Goal: Task Accomplishment & Management: Manage account settings

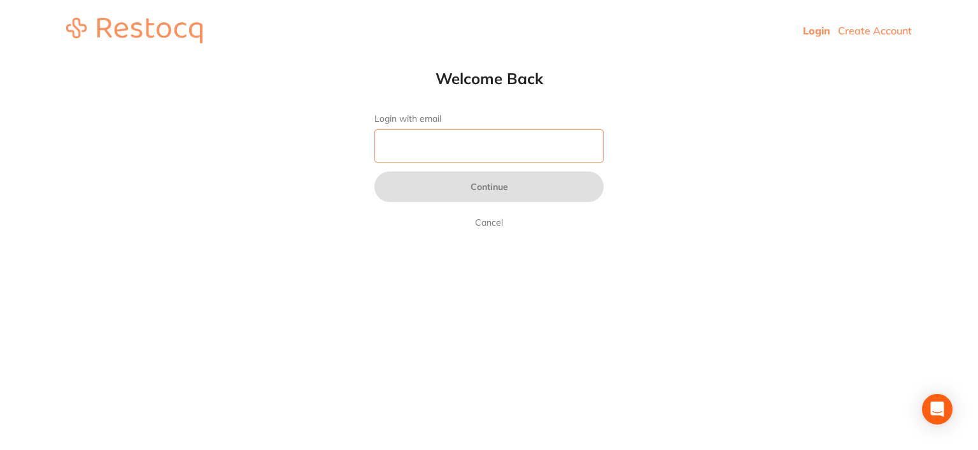
click at [467, 150] on input "Login with email" at bounding box center [489, 145] width 229 height 33
type input "[EMAIL_ADDRESS][DOMAIN_NAME]"
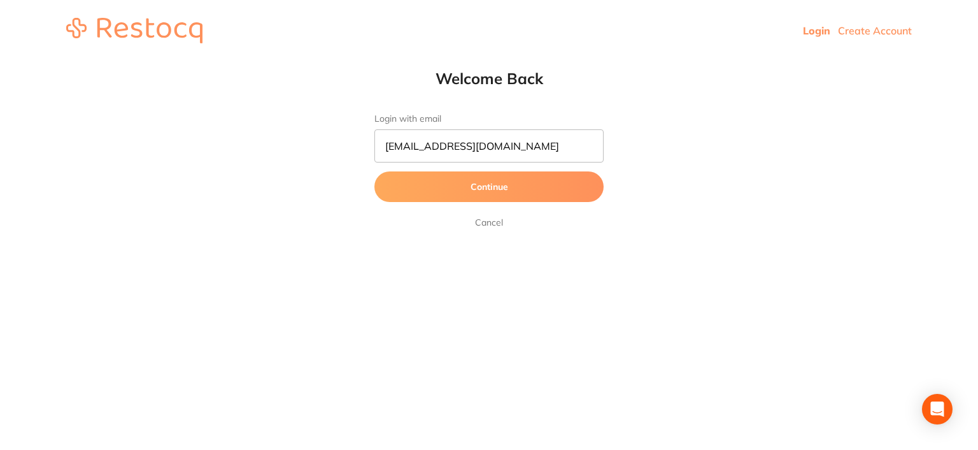
click at [446, 185] on button "Continue" at bounding box center [489, 186] width 229 height 31
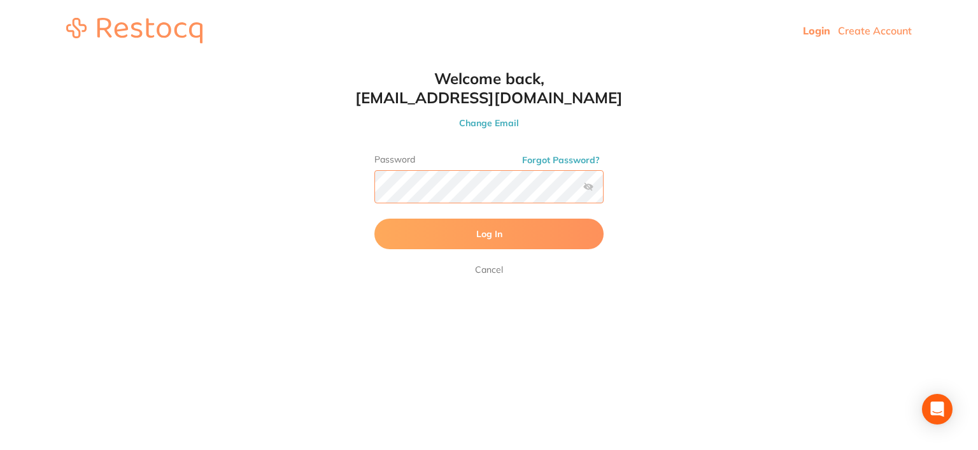
click at [375, 218] on button "Log In" at bounding box center [489, 233] width 229 height 31
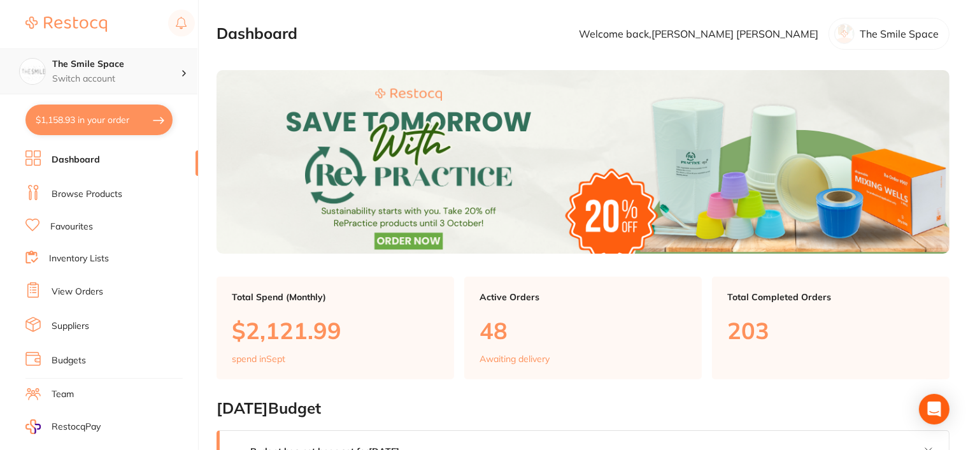
click at [187, 71] on div at bounding box center [189, 71] width 17 height 11
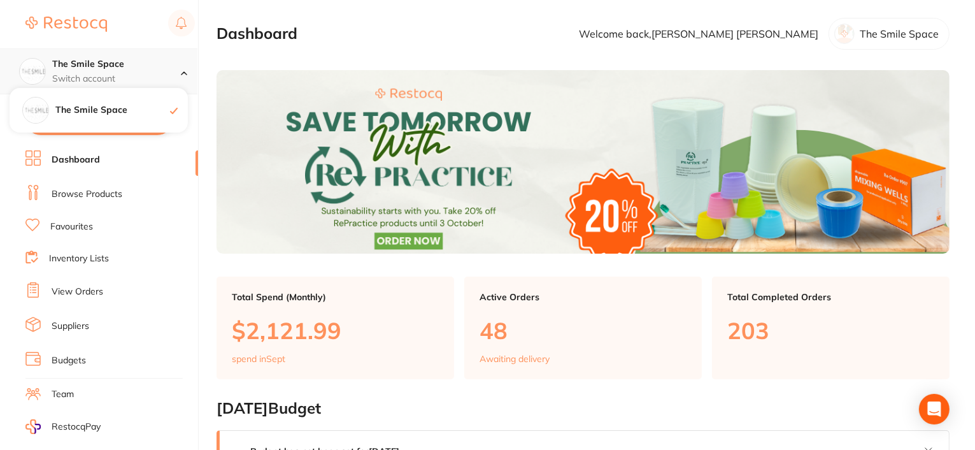
click at [76, 63] on h4 "The Smile Space" at bounding box center [116, 64] width 129 height 13
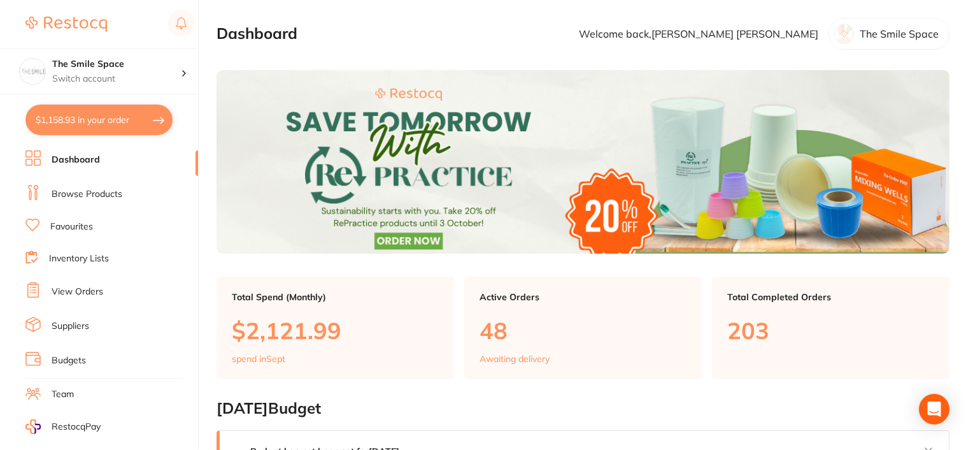
click at [66, 25] on img at bounding box center [66, 24] width 82 height 15
click at [868, 32] on p "The Smile Space" at bounding box center [899, 33] width 79 height 11
drag, startPoint x: 917, startPoint y: 34, endPoint x: 828, endPoint y: 40, distance: 88.8
click at [916, 34] on p "The Smile Space" at bounding box center [899, 33] width 79 height 11
click at [843, 36] on div at bounding box center [844, 34] width 20 height 20
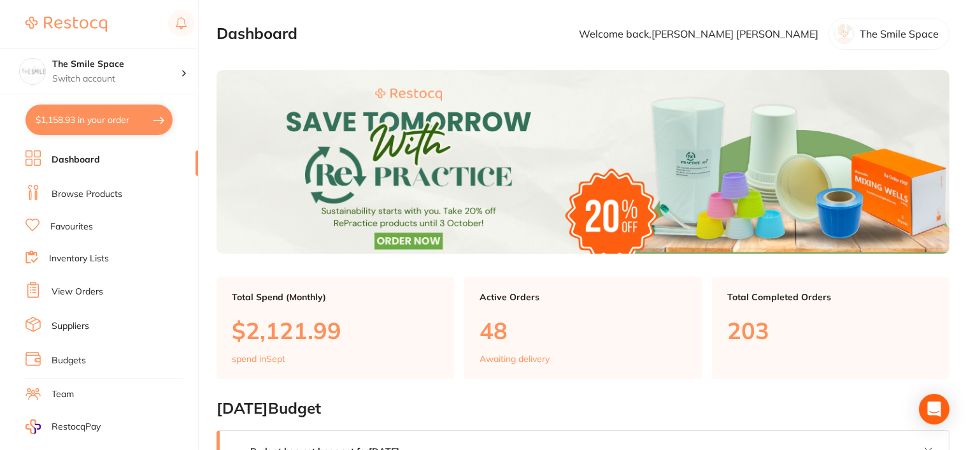
click at [846, 33] on div at bounding box center [844, 34] width 20 height 20
click at [115, 121] on button "$1,158.93 in your order" at bounding box center [98, 119] width 147 height 31
checkbox input "true"
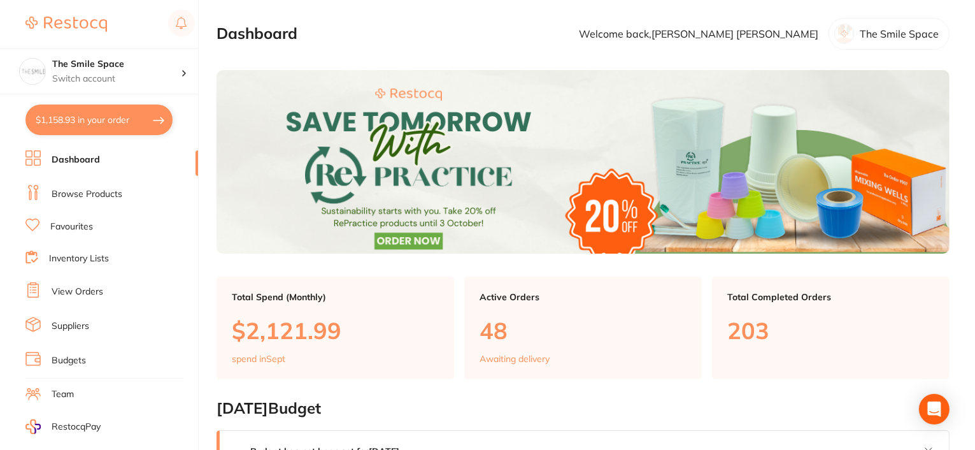
checkbox input "true"
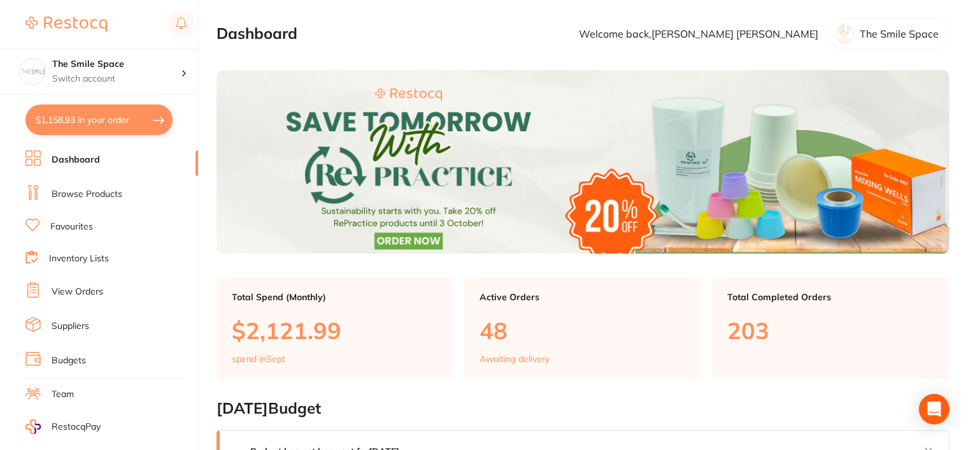
checkbox input "true"
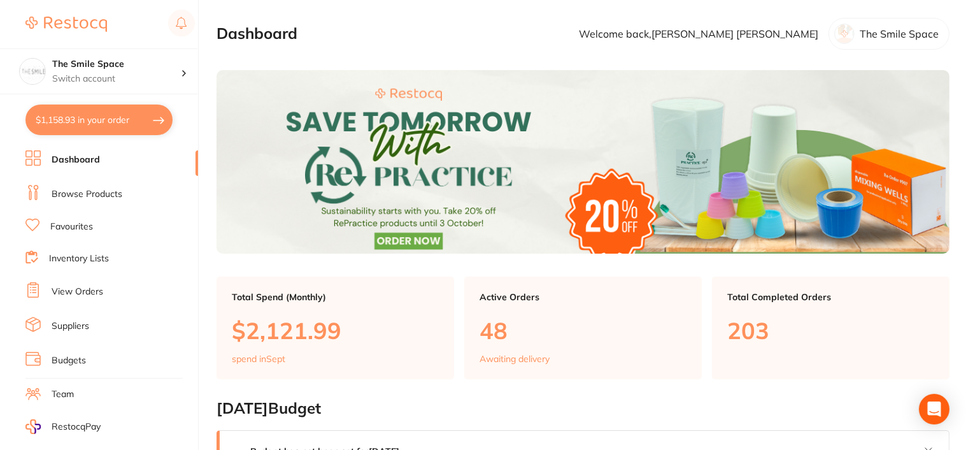
checkbox input "true"
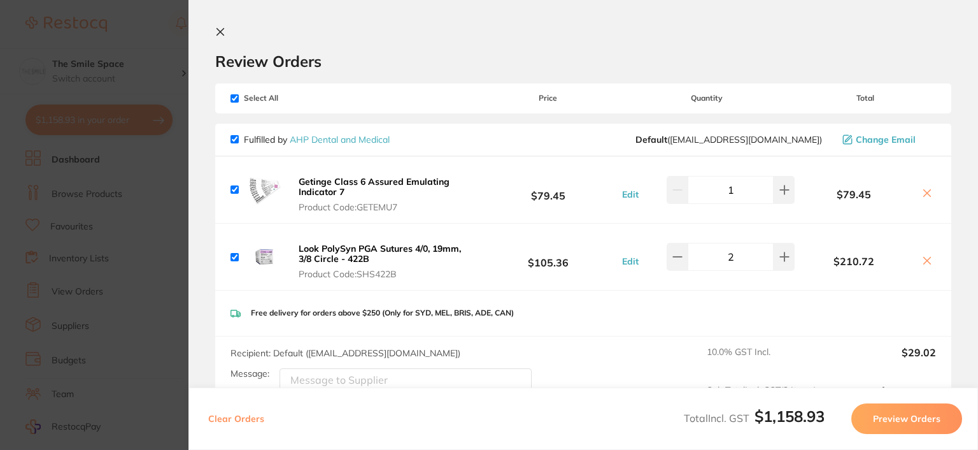
click at [219, 27] on icon at bounding box center [220, 32] width 10 height 10
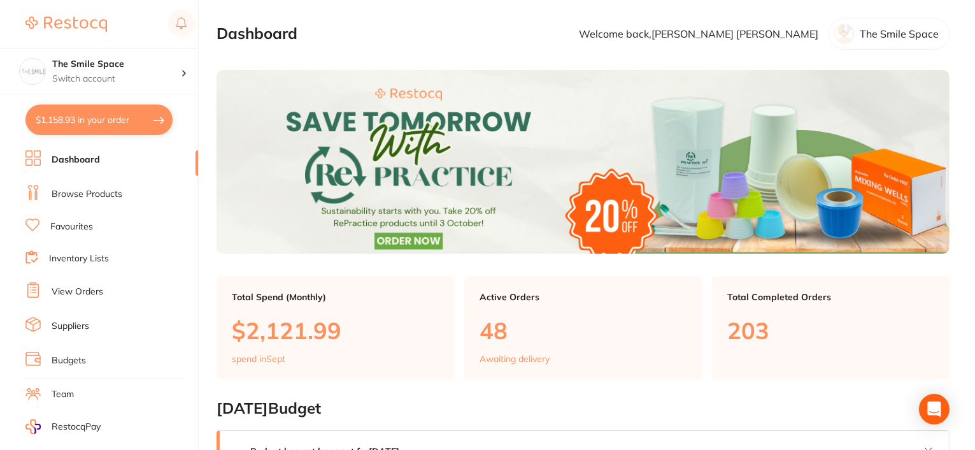
click at [846, 33] on div at bounding box center [844, 34] width 20 height 20
click at [887, 32] on p "The Smile Space" at bounding box center [899, 33] width 79 height 11
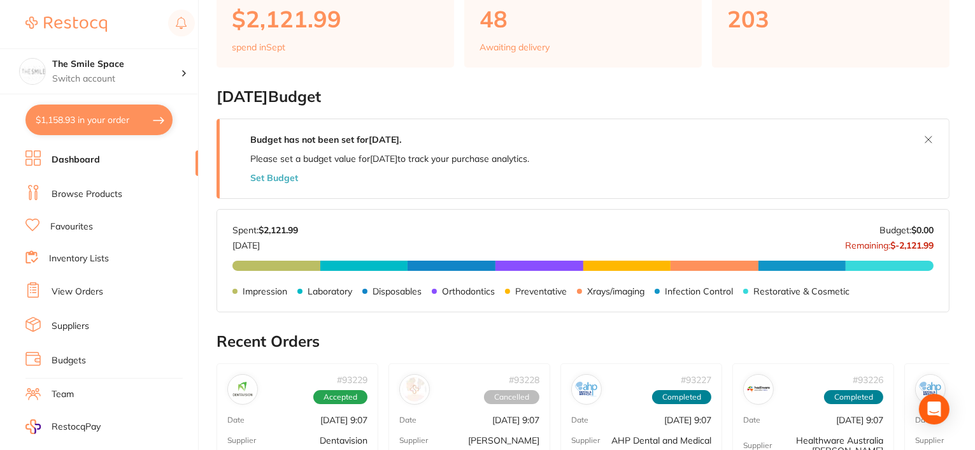
scroll to position [308, 0]
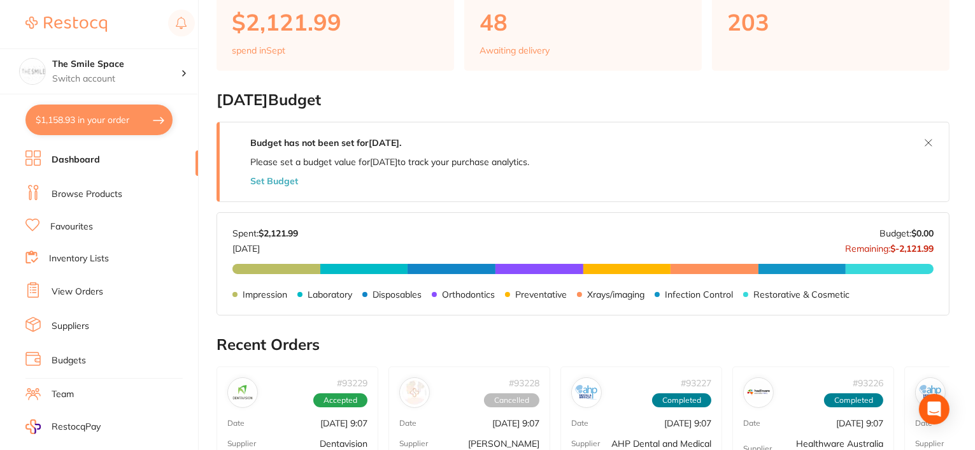
click at [94, 21] on img at bounding box center [66, 24] width 82 height 15
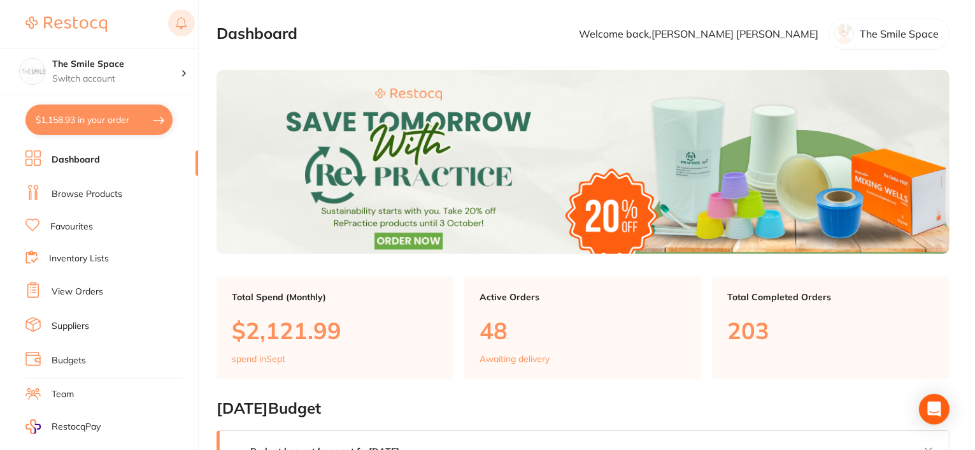
click at [190, 22] on rect at bounding box center [181, 23] width 27 height 27
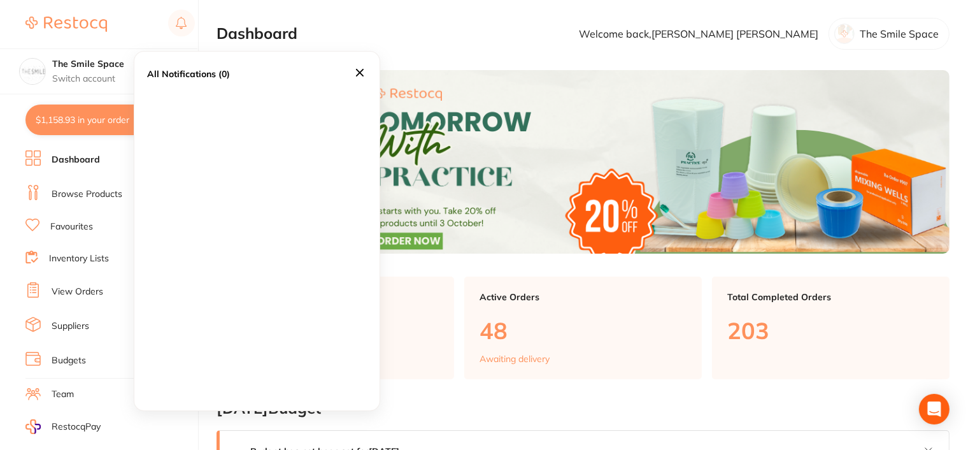
click at [344, 20] on section "Dashboard Welcome back, [PERSON_NAME] The Smile Space" at bounding box center [583, 34] width 733 height 32
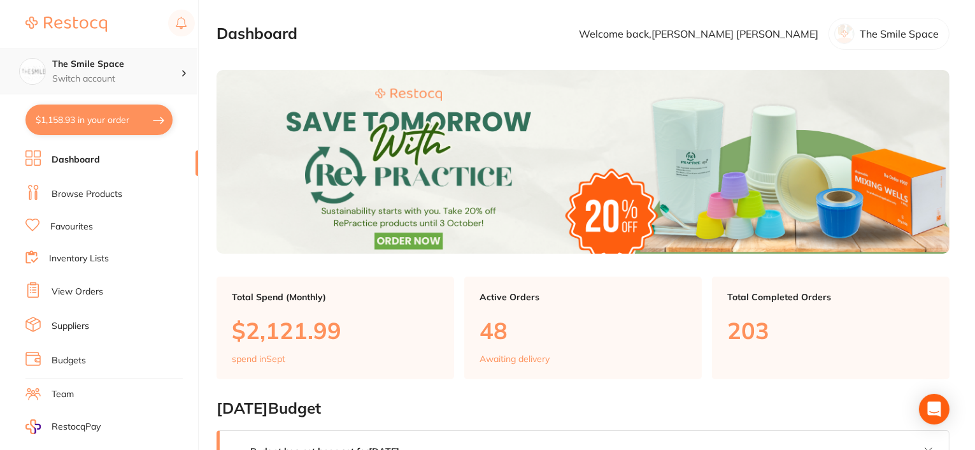
click at [181, 68] on div at bounding box center [189, 71] width 17 height 11
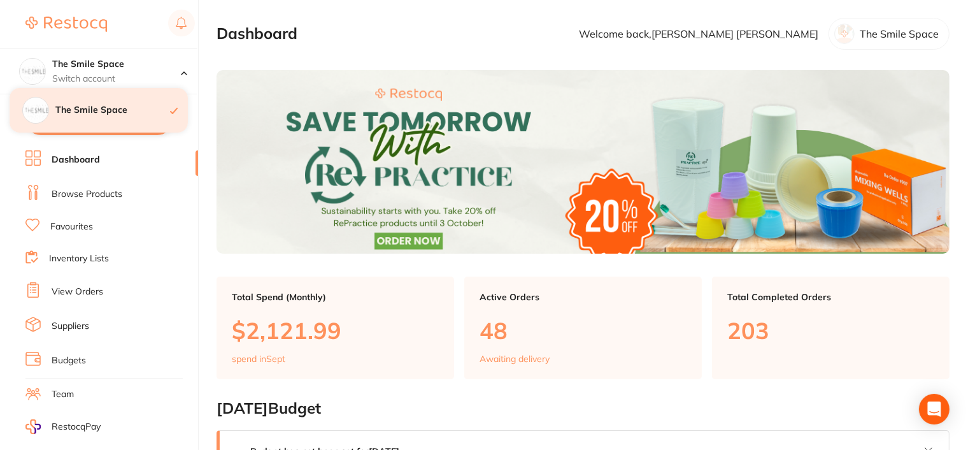
click at [105, 119] on div "The Smile Space" at bounding box center [99, 110] width 178 height 45
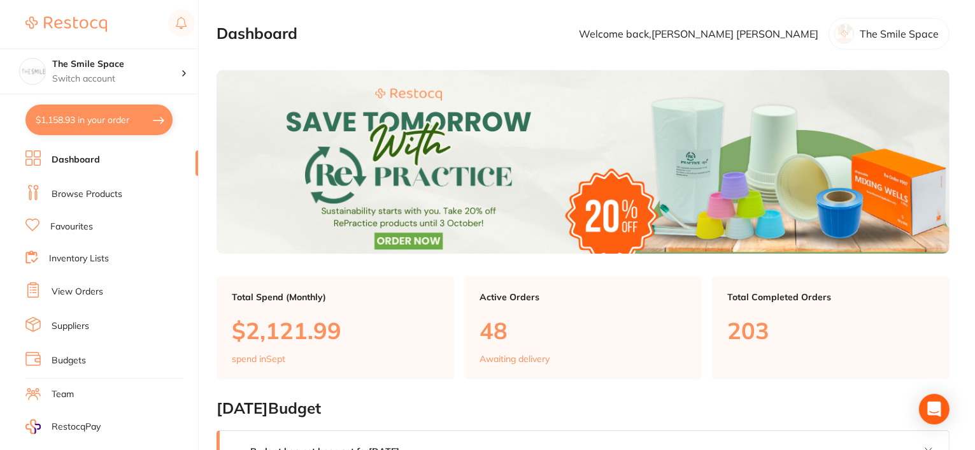
click at [74, 117] on button "$1,158.93 in your order" at bounding box center [98, 119] width 147 height 31
checkbox input "true"
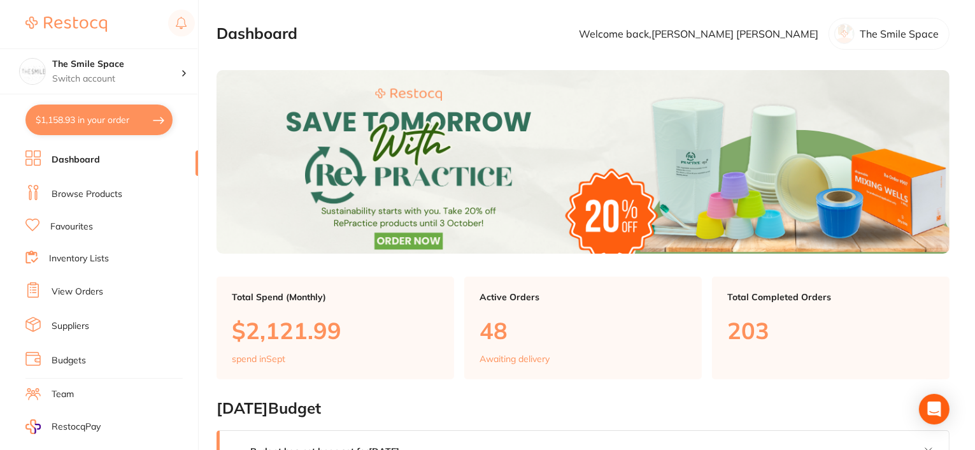
checkbox input "true"
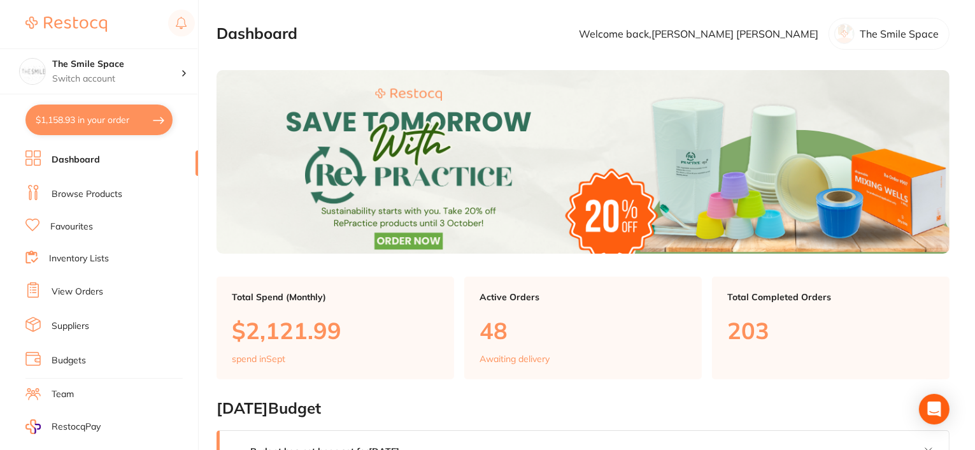
checkbox input "true"
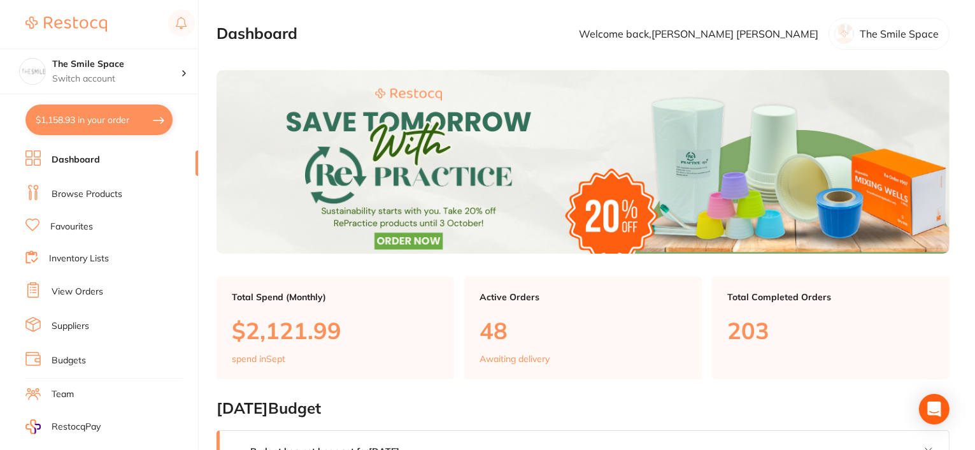
checkbox input "true"
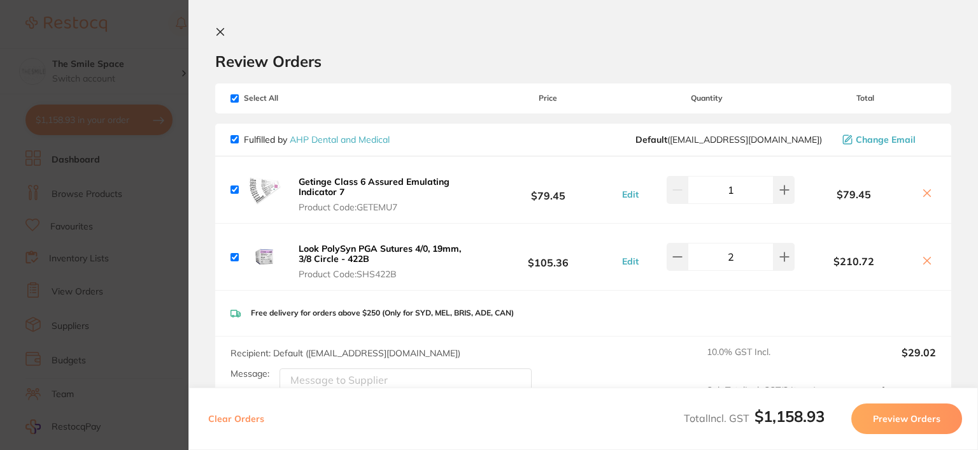
click at [207, 31] on section "Review Orders Your orders are being processed and we will notify you once we ha…" at bounding box center [584, 225] width 790 height 450
click at [215, 32] on icon at bounding box center [220, 32] width 10 height 10
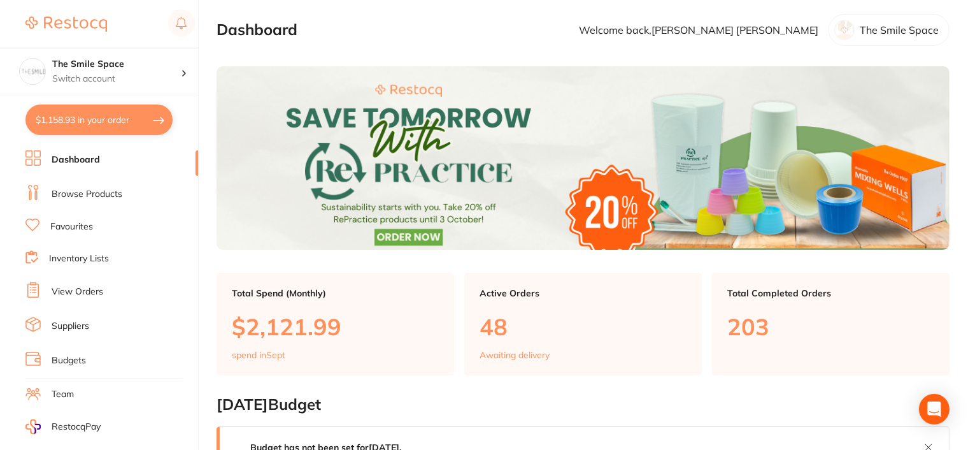
click at [846, 24] on div at bounding box center [844, 30] width 20 height 20
click at [861, 22] on div "The Smile Space" at bounding box center [889, 30] width 121 height 32
click at [857, 20] on div "The Smile Space" at bounding box center [889, 30] width 121 height 32
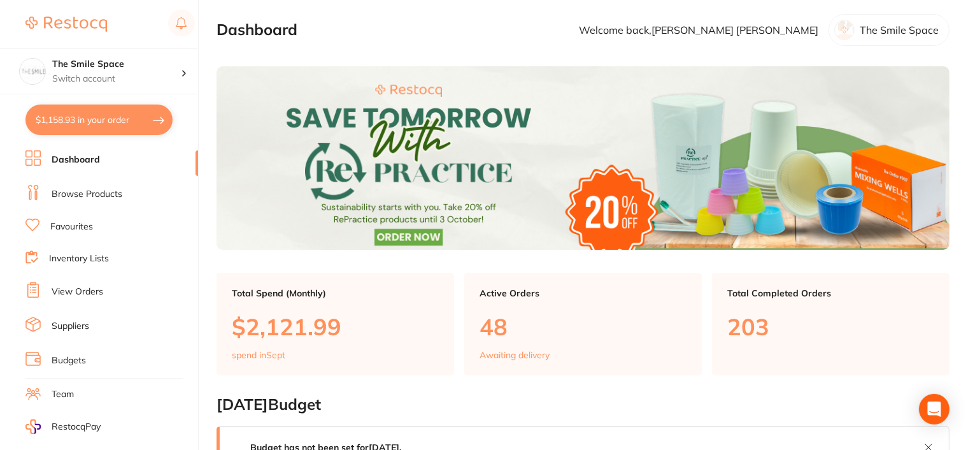
click at [843, 39] on div at bounding box center [844, 30] width 20 height 20
click at [846, 27] on div at bounding box center [844, 30] width 20 height 20
click at [102, 75] on p "Switch account" at bounding box center [116, 79] width 129 height 13
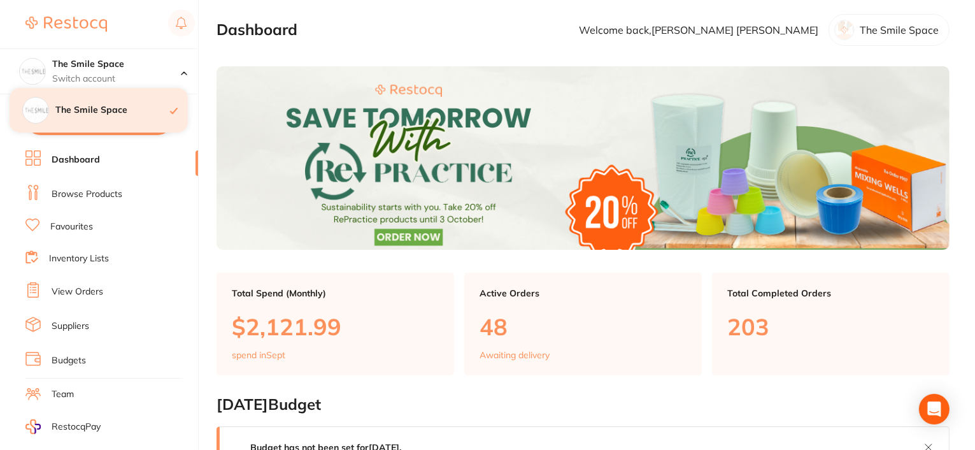
click at [103, 109] on h4 "The Smile Space" at bounding box center [112, 110] width 115 height 13
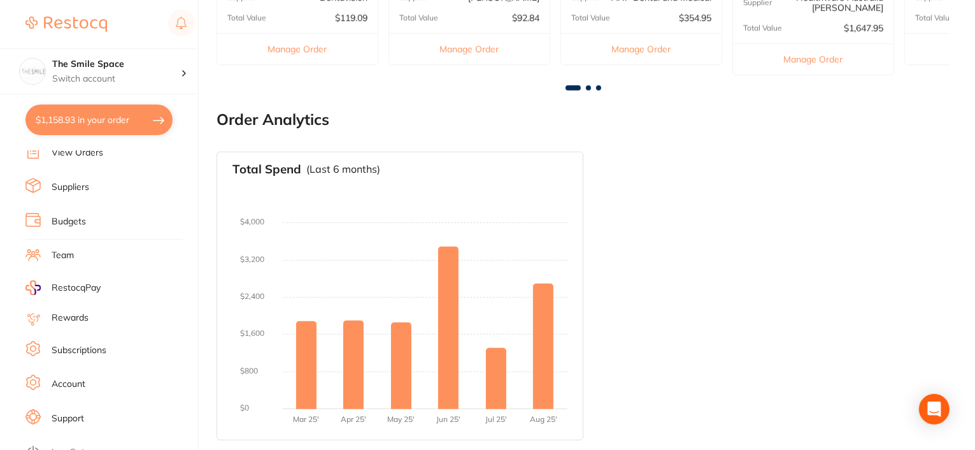
scroll to position [143, 0]
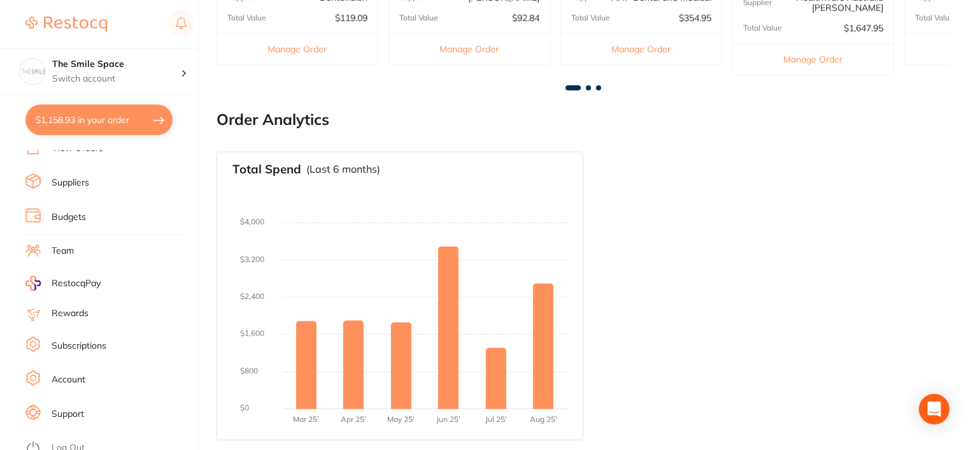
click at [65, 374] on link "Account" at bounding box center [69, 379] width 34 height 13
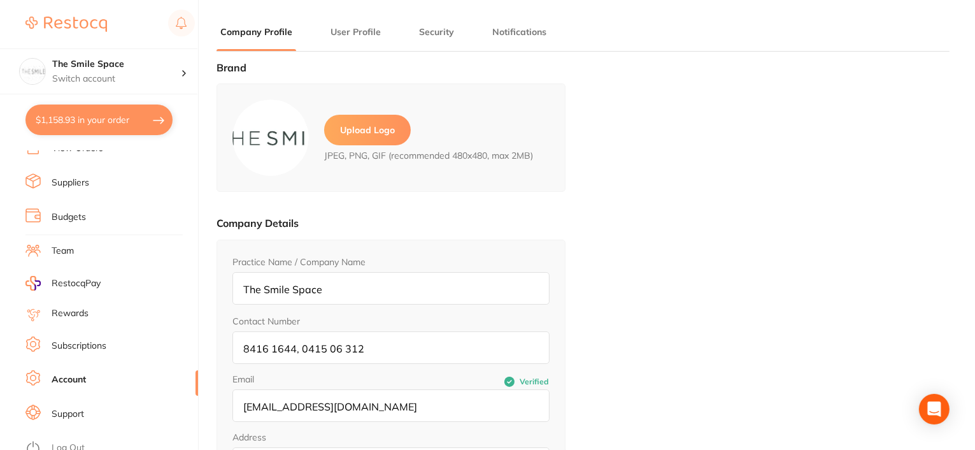
type input "[PERSON_NAME]"
type input "[EMAIL_ADDRESS][DOMAIN_NAME]"
click at [357, 34] on button "User Profile" at bounding box center [356, 32] width 58 height 12
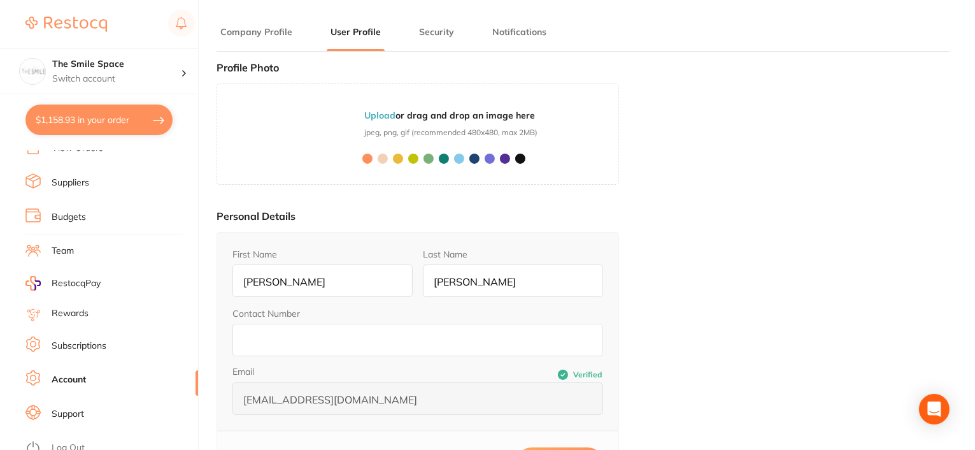
click at [255, 42] on li "Company Profile" at bounding box center [257, 37] width 80 height 25
click at [171, 73] on p "Switch account" at bounding box center [116, 79] width 129 height 13
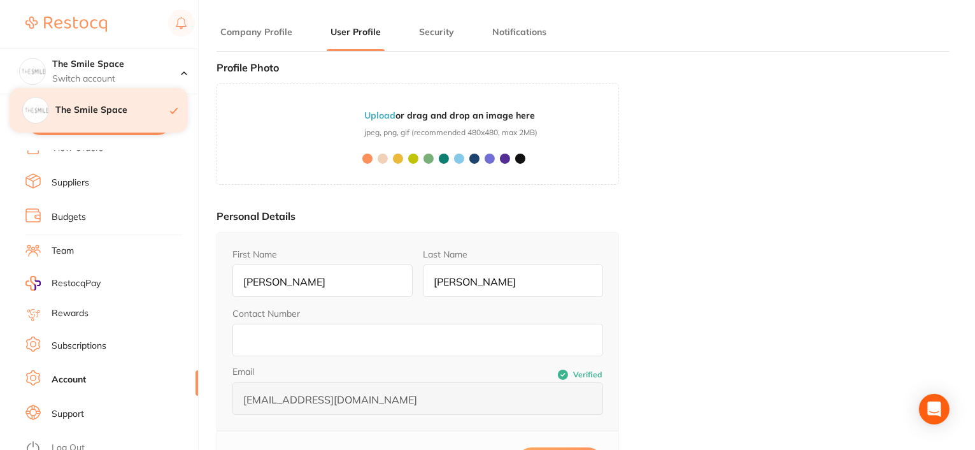
click at [112, 112] on h4 "The Smile Space" at bounding box center [112, 110] width 115 height 13
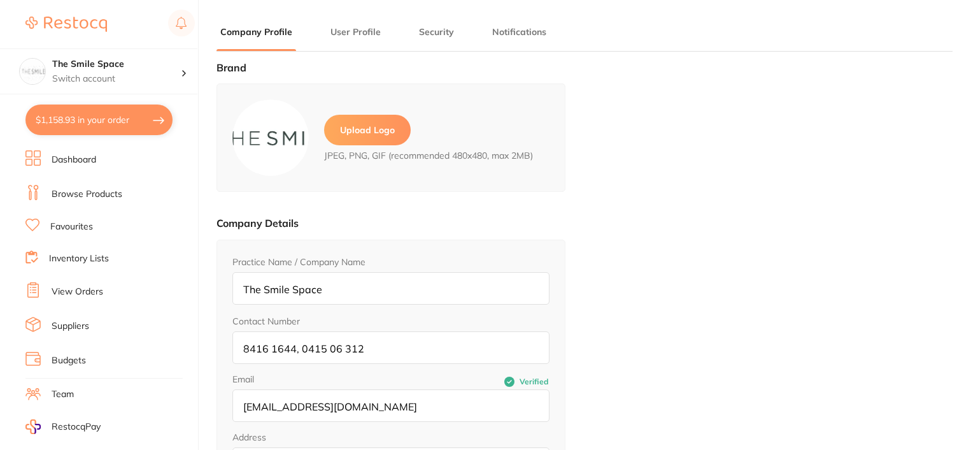
type input "[PERSON_NAME]"
type input "[EMAIL_ADDRESS][DOMAIN_NAME]"
click at [77, 22] on img at bounding box center [66, 24] width 82 height 15
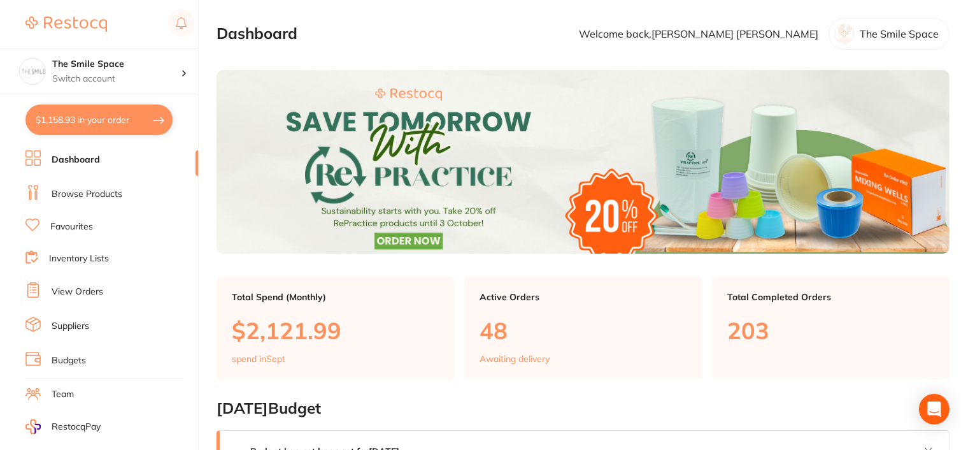
click at [855, 25] on div "The Smile Space" at bounding box center [889, 34] width 121 height 32
click at [855, 31] on div at bounding box center [844, 34] width 20 height 20
